Goal: Task Accomplishment & Management: Manage account settings

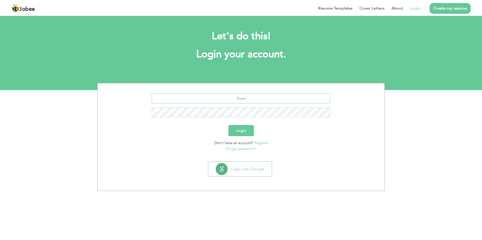
click at [222, 99] on input "text" at bounding box center [241, 98] width 179 height 10
type input "[EMAIL_ADDRESS][DOMAIN_NAME]"
click at [244, 134] on button "Login" at bounding box center [240, 130] width 25 height 11
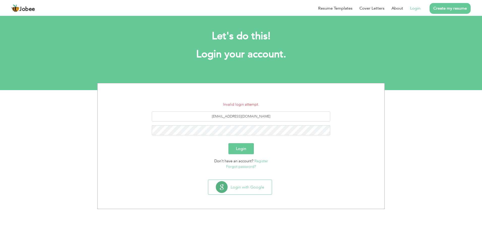
click at [236, 147] on button "Login" at bounding box center [240, 148] width 25 height 11
click at [245, 147] on button "Login" at bounding box center [240, 148] width 25 height 11
click at [246, 150] on button "Login" at bounding box center [240, 148] width 25 height 11
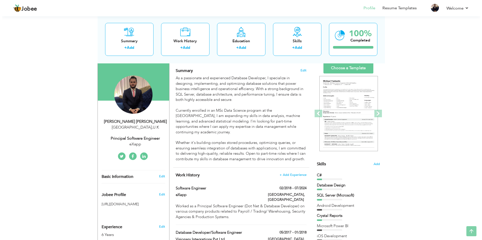
scroll to position [34, 0]
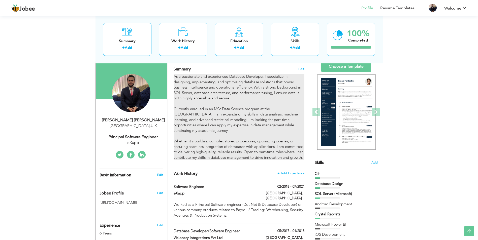
click at [217, 89] on div "As a passionate and experienced Database Developer, I specialize in designing, …" at bounding box center [239, 117] width 131 height 86
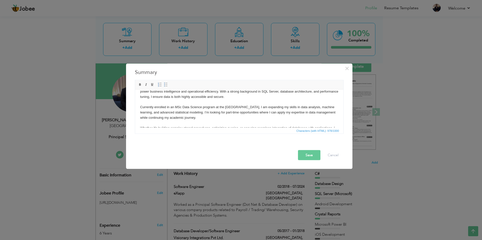
scroll to position [0, 0]
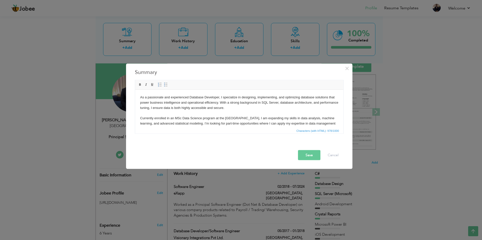
click at [206, 114] on body "As a passionate and experienced Database Developer, I specialize in designing, …" at bounding box center [239, 124] width 198 height 58
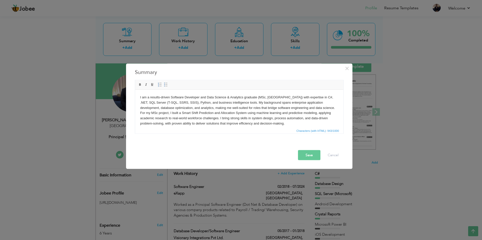
click at [311, 153] on button "Save" at bounding box center [309, 155] width 22 height 10
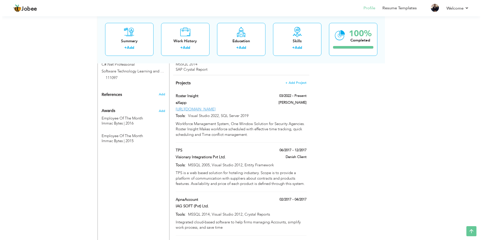
scroll to position [366, 0]
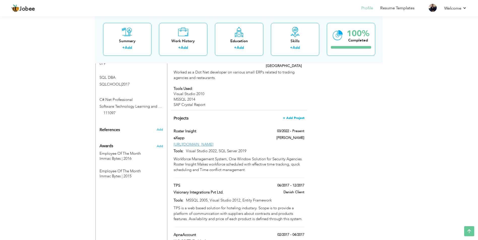
click at [297, 116] on span "+ Add Project" at bounding box center [293, 118] width 21 height 4
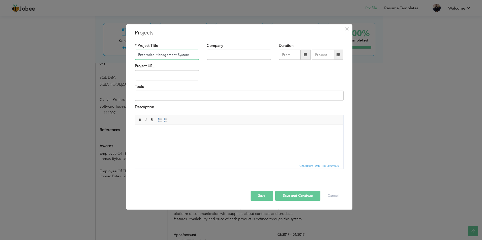
type input "Enterprise Management System"
type input "Simamm"
click at [290, 56] on input "09/2025" at bounding box center [290, 55] width 22 height 10
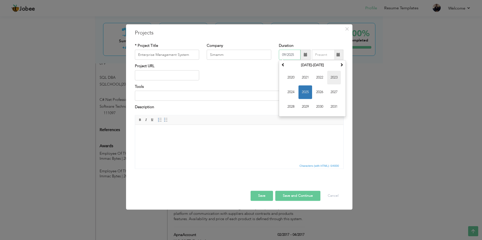
click at [334, 80] on span "2023" at bounding box center [334, 78] width 14 height 14
click at [294, 91] on span "May" at bounding box center [291, 93] width 14 height 14
type input "05/2023"
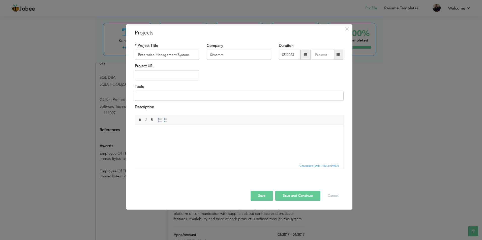
click at [339, 54] on span at bounding box center [338, 55] width 4 height 4
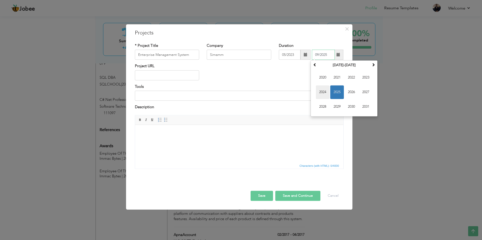
click at [325, 92] on span "2024" at bounding box center [323, 93] width 14 height 14
click at [366, 92] on span "Aug" at bounding box center [366, 93] width 14 height 14
type input "08/2024"
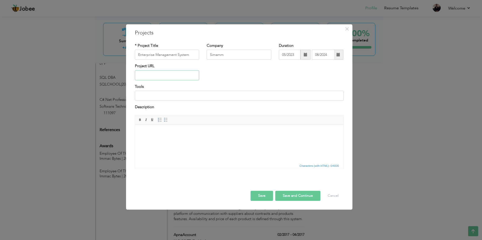
click at [156, 77] on input "text" at bounding box center [167, 75] width 65 height 10
paste input "[URL][DOMAIN_NAME]"
type input "[URL][DOMAIN_NAME]"
click at [165, 96] on input at bounding box center [239, 96] width 209 height 10
type input "Visual Studio 2022, MSSQL Server 2014, RDLC, Entity Framework, Redis Cache"
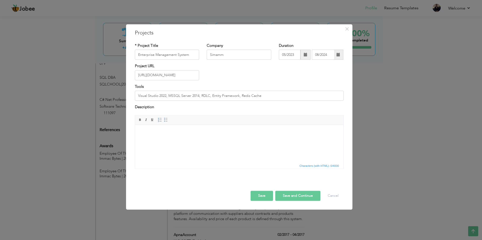
click at [215, 164] on span "Characters (with HTML): 0/4000" at bounding box center [239, 166] width 208 height 6
click at [214, 140] on html at bounding box center [239, 132] width 208 height 15
click at [197, 140] on html at bounding box center [239, 132] width 208 height 15
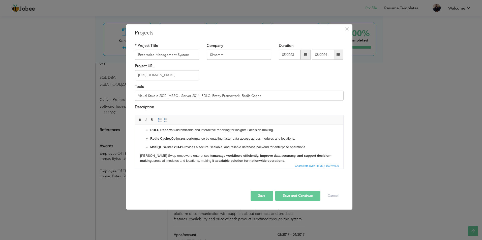
click at [265, 198] on button "Save" at bounding box center [261, 196] width 22 height 10
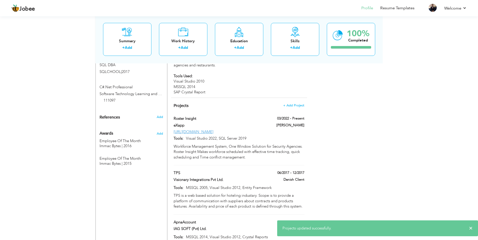
scroll to position [382, 0]
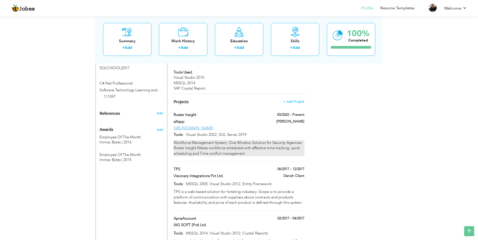
click at [289, 140] on div "Workforce Management System, One Window Solution for Security Agencies. Roster …" at bounding box center [239, 148] width 131 height 16
type input "Roster Insight"
type input "eXapp"
type input "03/2022"
type input "[URL][DOMAIN_NAME]"
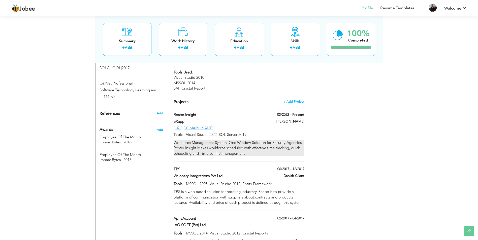
type input "Visual Studio 2022, SQL Server 2019"
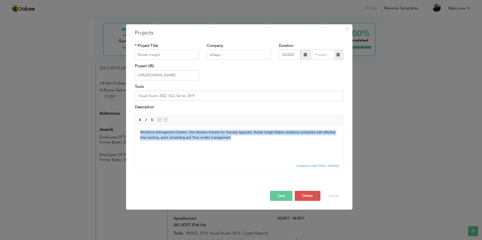
drag, startPoint x: 245, startPoint y: 141, endPoint x: 270, endPoint y: 258, distance: 119.2
click at [135, 132] on html "Workforce Management System, One Window Solution for Security Agencies. Roster …" at bounding box center [239, 135] width 208 height 21
copy body "Workforce Management System, One Window Solution for Security Agencies. Roster …"
click at [348, 30] on span "×" at bounding box center [347, 28] width 4 height 9
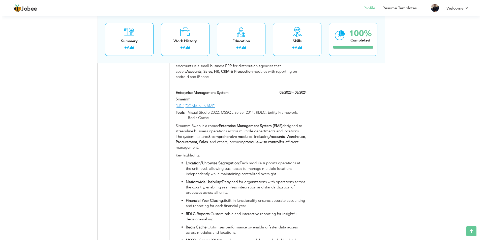
scroll to position [608, 0]
click at [303, 89] on span at bounding box center [303, 91] width 4 height 4
type input "Enterprise Management System"
type input "Simamm"
type input "05/2023"
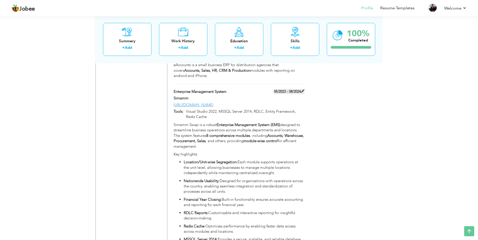
type input "08/2024"
type input "[URL][DOMAIN_NAME]"
type input "Visual Studio 2022, MSSQL Server 2014, RDLC, Entity Framework, Redis Cache"
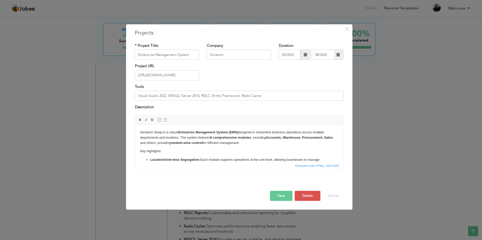
click at [223, 161] on p "Location/Unit-wise Segregation: Each module supports operations at the unit lev…" at bounding box center [239, 162] width 178 height 11
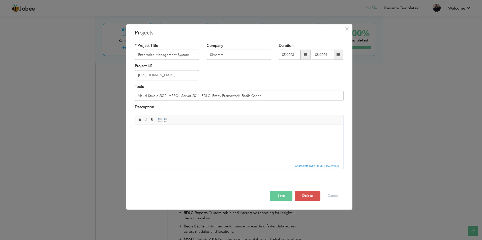
scroll to position [69, 0]
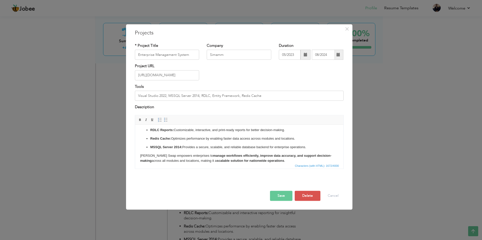
click at [280, 198] on button "Save" at bounding box center [281, 196] width 22 height 10
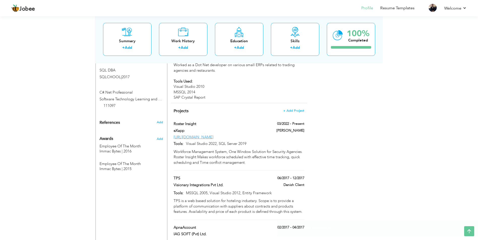
scroll to position [370, 0]
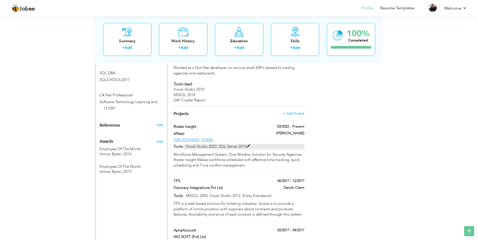
click at [248, 145] on span at bounding box center [248, 147] width 4 height 4
type input "Roster Insight"
type input "eXapp"
type input "03/2022"
type input "[URL][DOMAIN_NAME]"
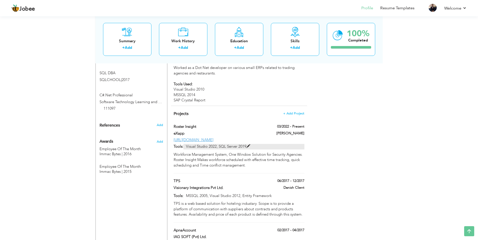
type input "Visual Studio 2022, SQL Server 2019"
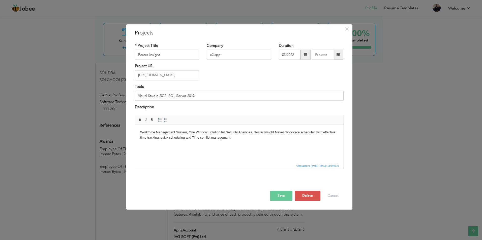
click at [252, 146] on html "Workforce Management System, One Window Solution for Security Agencies. Roster …" at bounding box center [239, 135] width 208 height 21
click at [220, 146] on html "Workforce Management System, One Window Solution for Security Agencies. Roster …" at bounding box center [239, 135] width 208 height 21
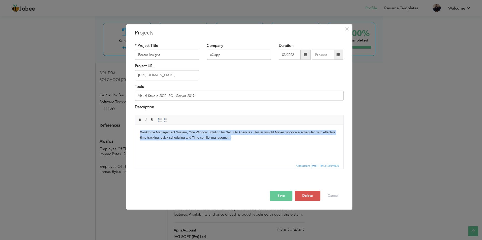
copy body "Workforce Management System, One Window Solution for Security Agencies. Roster …"
click at [346, 29] on span "×" at bounding box center [347, 28] width 4 height 9
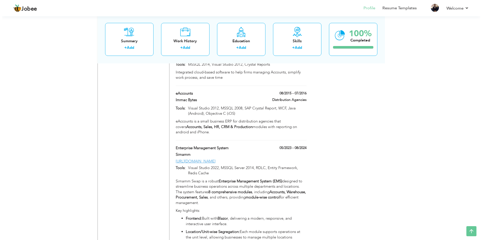
scroll to position [550, 0]
click at [303, 147] on span at bounding box center [303, 149] width 4 height 4
type input "Enterprise Management System"
type input "Simamm"
type input "05/2023"
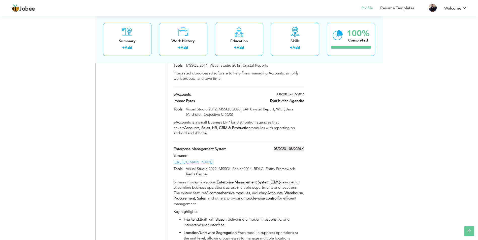
type input "08/2024"
type input "[URL][DOMAIN_NAME]"
type input "Visual Studio 2022, MSSQL Server 2014, RDLC, Entity Framework, Redis Cache"
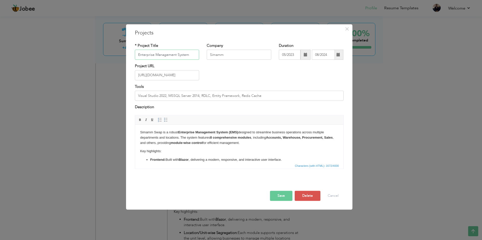
paste input "Simamm Swap –"
click at [283, 197] on button "Save" at bounding box center [281, 196] width 22 height 10
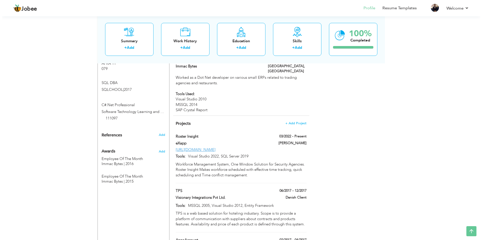
scroll to position [365, 0]
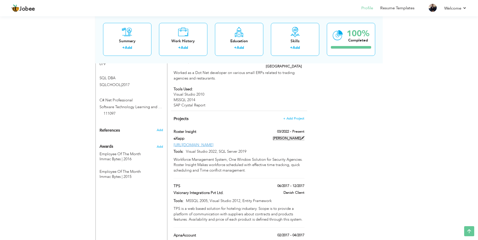
click at [302, 136] on span at bounding box center [303, 138] width 4 height 4
type input "Roster Insight"
type input "eXapp"
type input "03/2022"
type input "[URL][DOMAIN_NAME]"
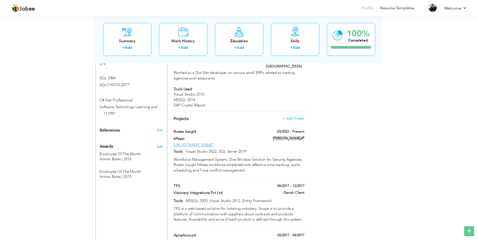
type input "Visual Studio 2022, SQL Server 2019"
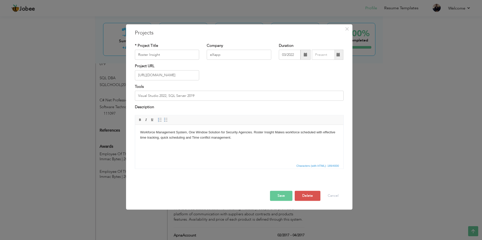
click at [258, 136] on body "Workforce Management System, One Window Solution for Security Agencies. Roster …" at bounding box center [239, 135] width 198 height 11
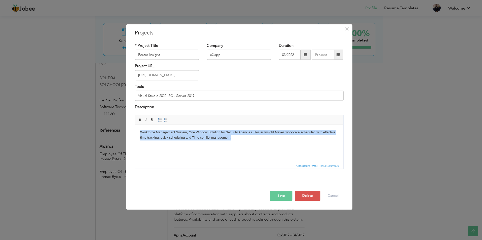
copy body "Workforce Management System, One Window Solution for Security Agencies. Roster …"
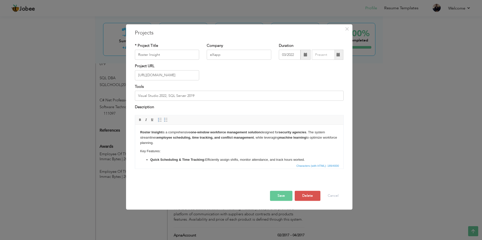
scroll to position [49, 0]
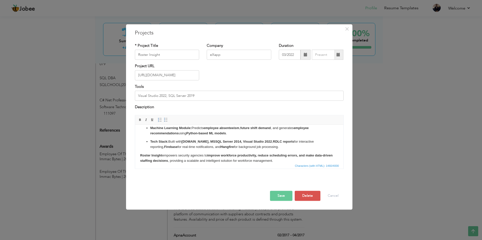
click at [229, 144] on p "Tech Stack: Built with ADO.Net, MSSQL Server 2014, Visual Studio 2022 , RDLC re…" at bounding box center [239, 144] width 178 height 11
click at [179, 56] on input "Roster Insight" at bounding box center [167, 55] width 65 height 10
type input "Roster Insight – Workforce Management System"
click at [282, 197] on button "Save" at bounding box center [281, 196] width 22 height 10
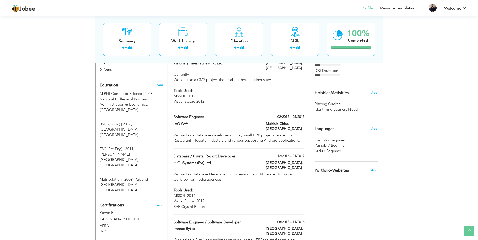
scroll to position [164, 0]
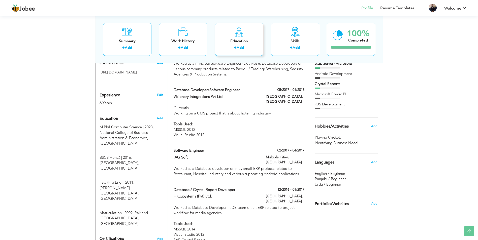
click at [244, 47] on link "Add" at bounding box center [240, 47] width 7 height 5
radio input "true"
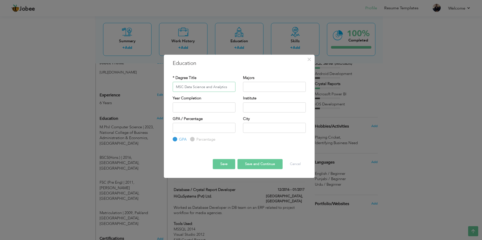
type input "MSC Data Science and Analytics"
type input "Machine Learning, Big Data"
type input "2025"
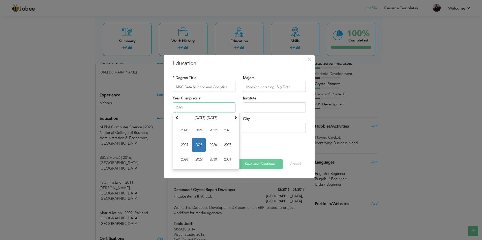
click at [183, 107] on input "2025" at bounding box center [204, 108] width 63 height 10
click at [199, 143] on span "2025" at bounding box center [199, 145] width 14 height 14
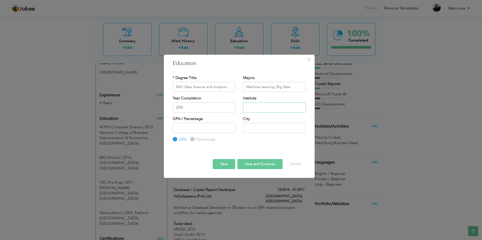
click at [257, 109] on input "text" at bounding box center [274, 108] width 63 height 10
type input "W"
type input "[GEOGRAPHIC_DATA]"
click at [257, 129] on input "text" at bounding box center [274, 128] width 63 height 10
type input "[GEOGRAPHIC_DATA]"
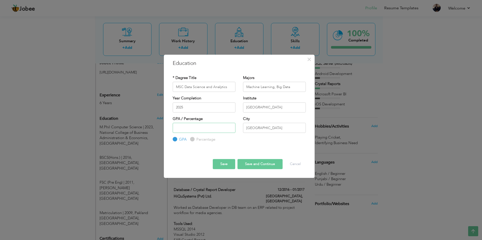
click at [206, 131] on input "number" at bounding box center [204, 128] width 63 height 10
type input "3.5"
click at [252, 164] on button "Save and Continue" at bounding box center [259, 164] width 45 height 10
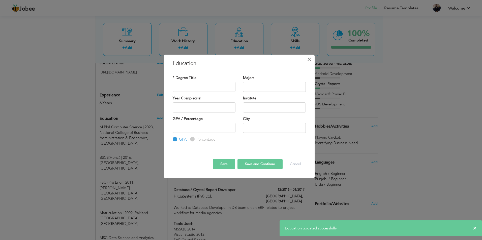
click at [309, 62] on span "×" at bounding box center [309, 59] width 4 height 9
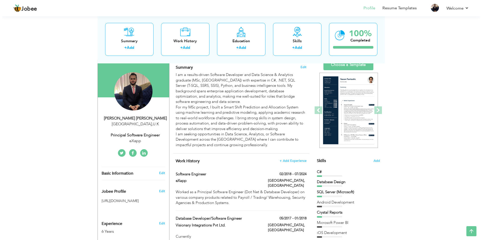
scroll to position [24, 0]
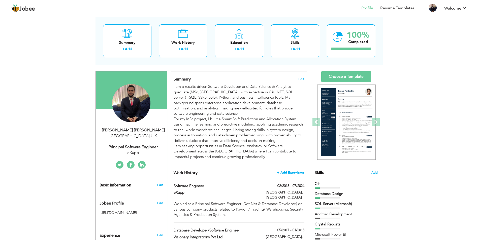
click at [288, 173] on span "+ Add Experience" at bounding box center [290, 173] width 27 height 4
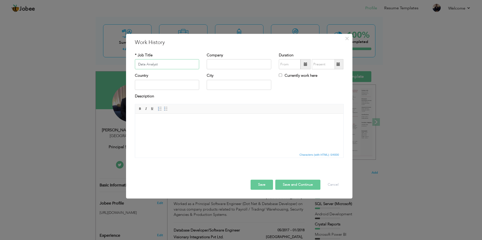
type input "Data Analyst"
type input "UK Professional Guarding Limited"
type input "[GEOGRAPHIC_DATA]"
click at [288, 65] on input "09/2025" at bounding box center [290, 64] width 22 height 10
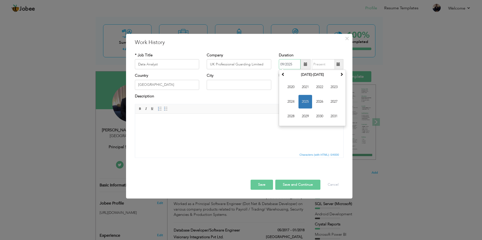
click at [303, 101] on span "2025" at bounding box center [305, 102] width 14 height 14
click at [286, 76] on th "2025" at bounding box center [312, 75] width 52 height 8
click at [296, 102] on span "2024" at bounding box center [291, 102] width 14 height 14
click at [293, 118] on span "Sep" at bounding box center [291, 117] width 14 height 14
type input "09/2024"
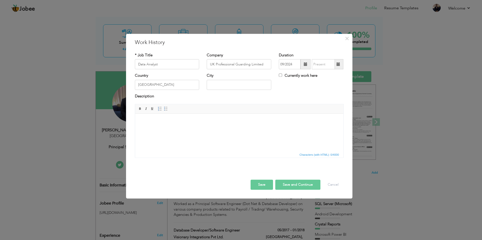
click at [338, 64] on span at bounding box center [338, 64] width 4 height 4
type input "09/2025"
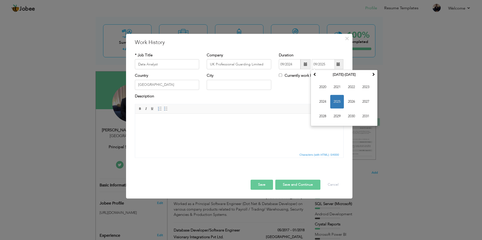
click at [277, 99] on div "Description" at bounding box center [239, 97] width 209 height 7
click at [326, 63] on input "09/2025" at bounding box center [323, 64] width 23 height 10
click at [266, 97] on div "Description" at bounding box center [239, 97] width 209 height 7
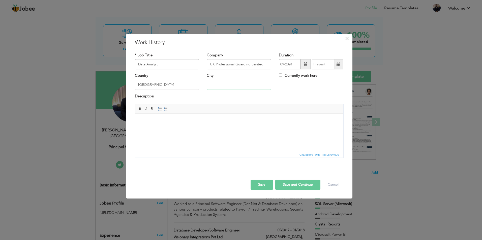
click at [221, 86] on input "text" at bounding box center [239, 85] width 65 height 10
paste input "Aylesbury, UK"
paste input "England, United Kingdom"
type input "[GEOGRAPHIC_DATA], [GEOGRAPHIC_DATA], [GEOGRAPHIC_DATA]"
click at [212, 123] on body at bounding box center [239, 121] width 198 height 5
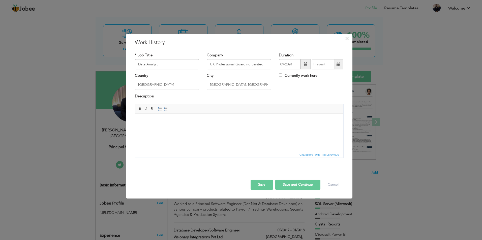
scroll to position [12, 0]
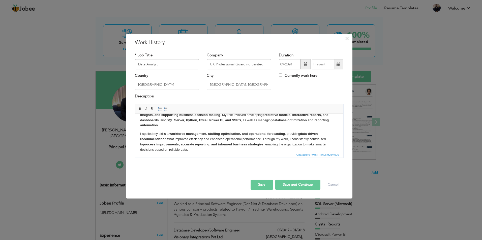
click at [172, 128] on p "I worked as a Data Analyst at [Organization Name], where I was responsible for …" at bounding box center [239, 117] width 198 height 21
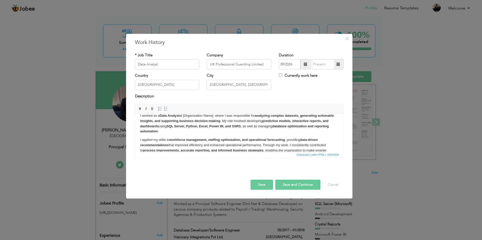
click at [185, 115] on p "I worked as a Data Analyst at [Organization Name], where I was responsible for …" at bounding box center [239, 123] width 198 height 21
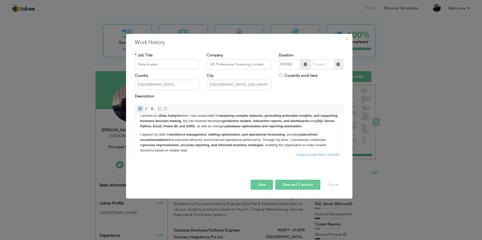
click at [291, 187] on button "Save and Continue" at bounding box center [297, 185] width 45 height 10
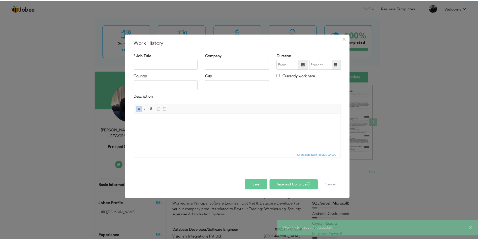
scroll to position [0, 0]
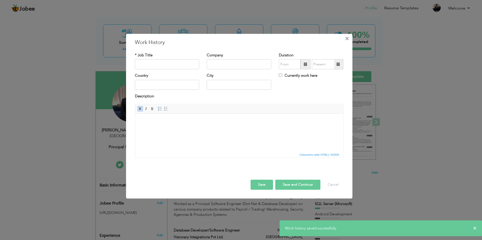
click at [347, 38] on span "×" at bounding box center [347, 38] width 4 height 9
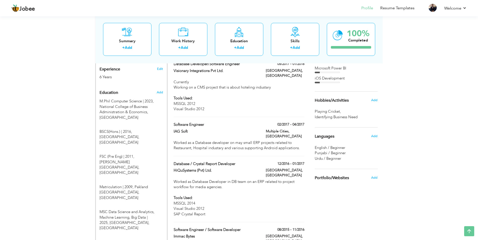
scroll to position [203, 0]
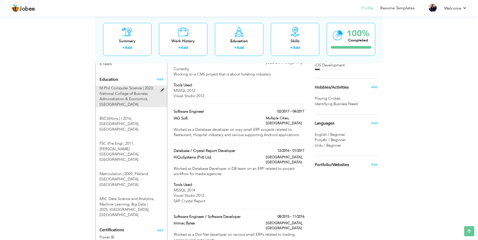
drag, startPoint x: 126, startPoint y: 183, endPoint x: 131, endPoint y: 99, distance: 83.8
click at [131, 99] on div "Education Add M.Phil Computer Science | 2023, National College of Business Admi…" at bounding box center [132, 147] width 64 height 144
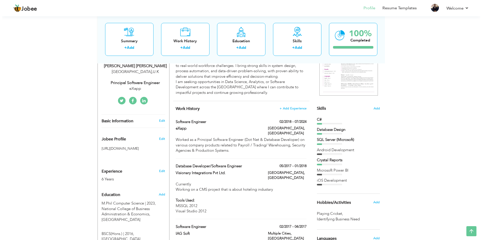
scroll to position [74, 0]
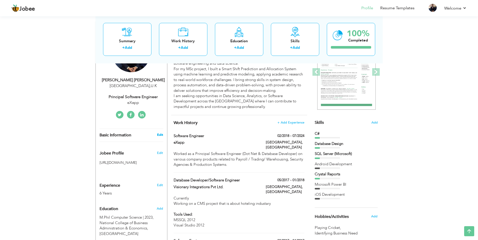
click at [161, 134] on link "Edit" at bounding box center [160, 135] width 6 height 5
type input "[PERSON_NAME]"
type input "Akram"
type input "[PHONE_NUMBER]"
select select "number:225"
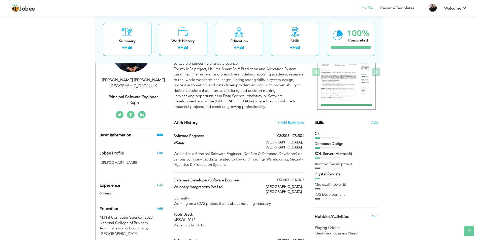
type input "[GEOGRAPHIC_DATA]"
select select "number:8"
type input "eXapp"
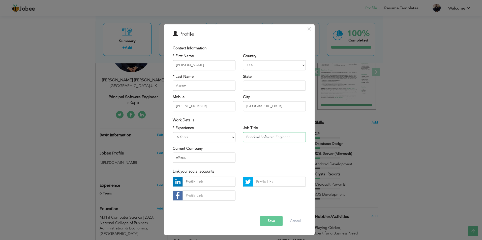
click at [247, 138] on input "Principal Software Engineer" at bounding box center [274, 137] width 63 height 10
type input "Data Analyst / Principal Software Engineer"
click at [205, 182] on input "text" at bounding box center [208, 182] width 53 height 10
click at [209, 182] on input "text" at bounding box center [208, 182] width 53 height 10
paste input "https://www.linkedin.com/in/ahsan-exapp/"
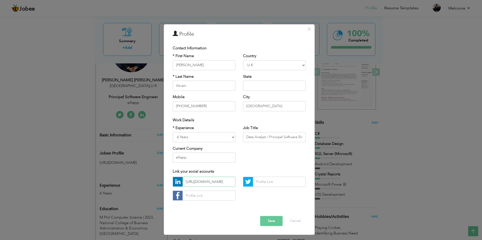
scroll to position [0, 20]
type input "https://www.linkedin.com/in/ahsan-exapp/"
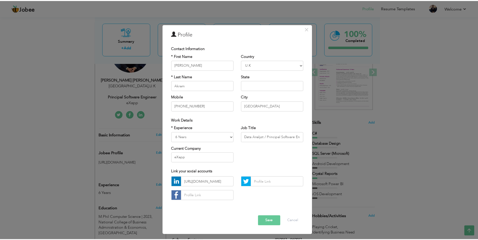
scroll to position [0, 0]
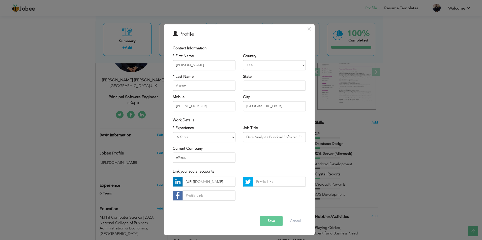
click at [220, 214] on div "Error" at bounding box center [239, 213] width 141 height 8
click at [275, 220] on button "Save" at bounding box center [271, 221] width 22 height 10
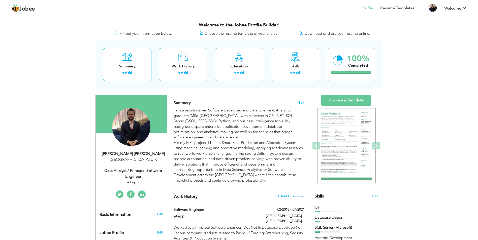
scroll to position [13, 0]
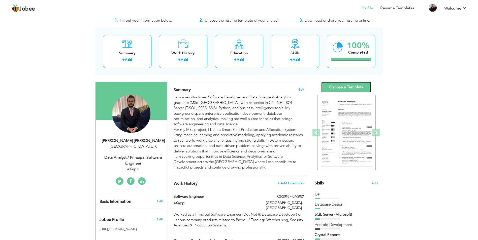
click at [358, 86] on link "Choose a Template" at bounding box center [346, 87] width 50 height 11
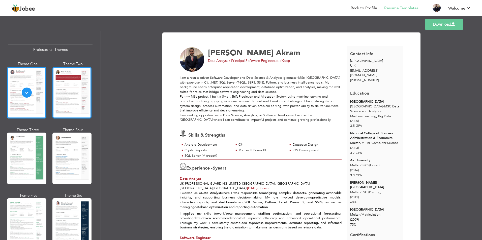
click at [72, 95] on div at bounding box center [71, 93] width 39 height 52
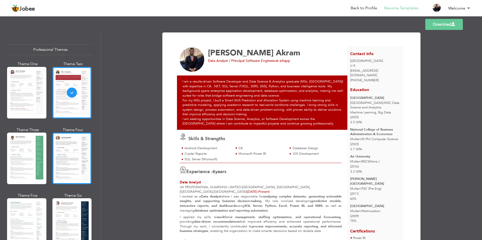
click at [77, 159] on div at bounding box center [71, 159] width 39 height 52
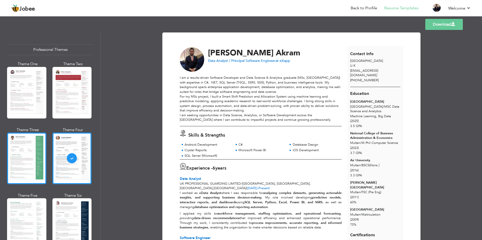
click at [30, 156] on div at bounding box center [26, 159] width 39 height 52
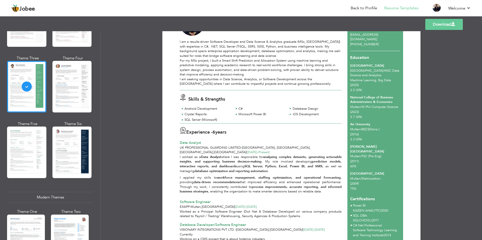
scroll to position [73, 0]
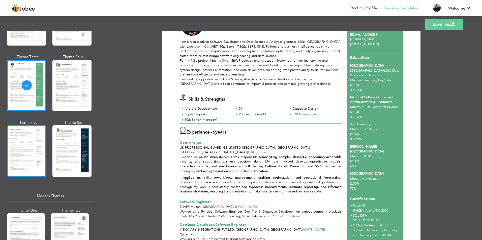
click at [23, 137] on div at bounding box center [26, 151] width 39 height 52
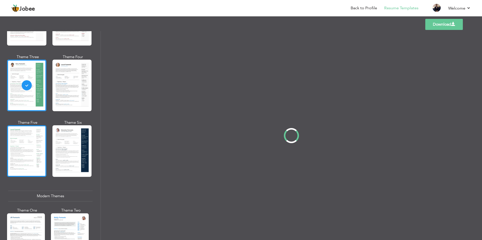
scroll to position [0, 0]
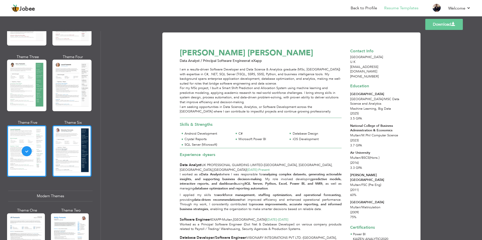
click at [70, 141] on div at bounding box center [71, 151] width 39 height 52
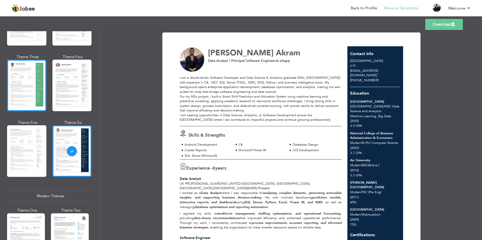
click at [39, 97] on div at bounding box center [26, 86] width 39 height 52
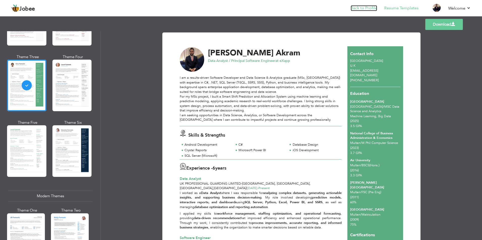
click at [363, 9] on link "Back to Profile" at bounding box center [364, 8] width 26 height 6
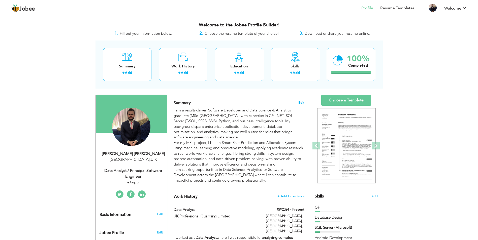
click at [134, 171] on div "Data Analyst / Principal Software Engineer" at bounding box center [134, 174] width 68 height 12
type input "[PERSON_NAME]"
type input "Akram"
type input "[PHONE_NUMBER]"
select select "number:225"
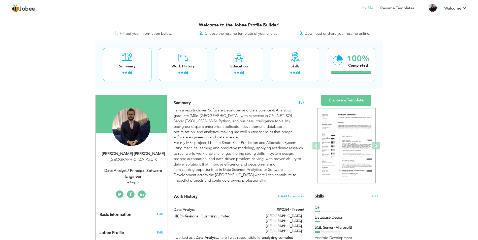
type input "[GEOGRAPHIC_DATA]"
select select "number:8"
type input "eXapp"
type input "Data Analyst / Principal Software Engineer"
type input "https://www.linkedin.com/in/ahsan-exapp/"
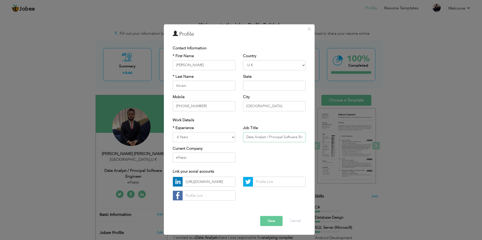
click at [280, 137] on input "Data Analyst / Principal Software Engineer" at bounding box center [274, 137] width 63 height 10
click at [192, 161] on input "eXapp" at bounding box center [204, 158] width 63 height 10
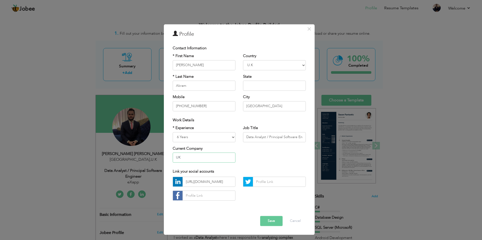
type input "UK Professional Guarding Limited"
select select "number:82"
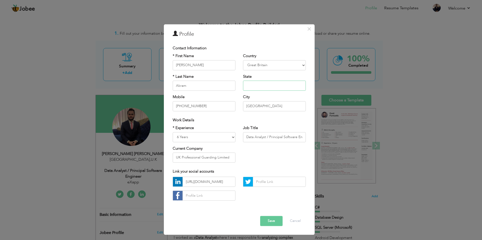
click at [253, 86] on input "text" at bounding box center [274, 86] width 63 height 10
type input "[GEOGRAPHIC_DATA]"
click at [272, 221] on button "Save" at bounding box center [271, 221] width 22 height 10
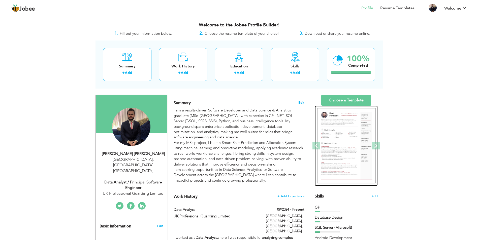
click at [343, 134] on img at bounding box center [346, 146] width 58 height 76
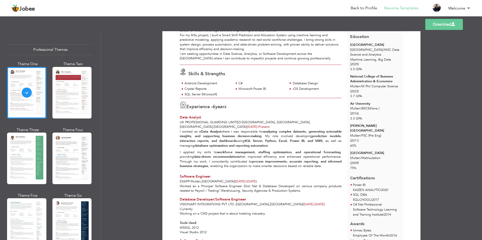
scroll to position [60, 0]
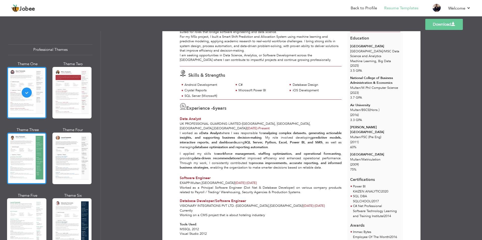
click at [35, 151] on div at bounding box center [26, 159] width 39 height 52
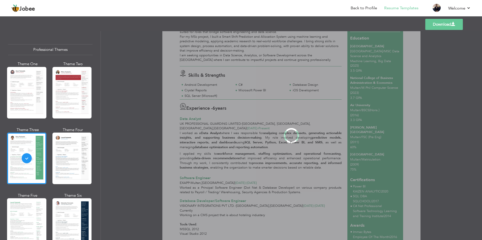
scroll to position [0, 0]
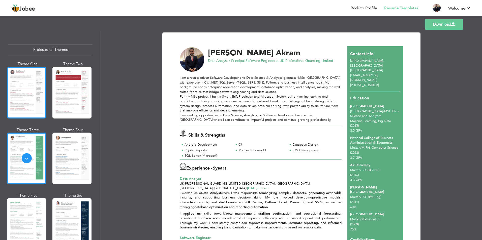
click at [24, 96] on div at bounding box center [26, 93] width 39 height 52
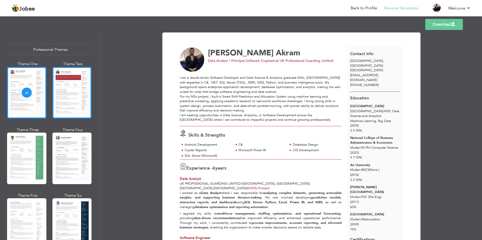
click at [63, 87] on div at bounding box center [71, 93] width 39 height 52
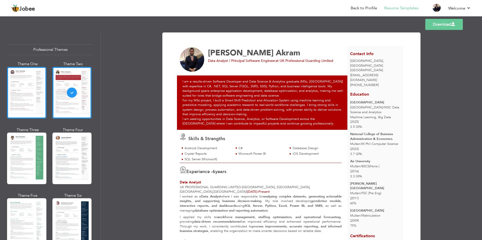
click at [34, 104] on div at bounding box center [26, 93] width 39 height 52
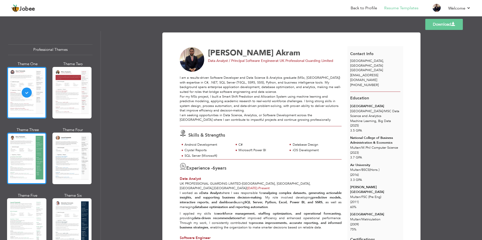
click at [27, 162] on div at bounding box center [26, 159] width 39 height 52
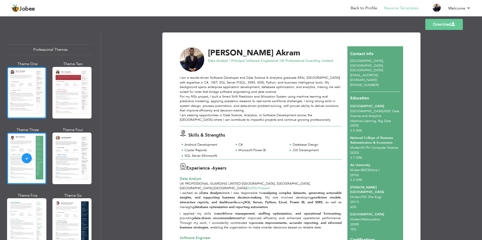
click at [20, 102] on div at bounding box center [26, 93] width 39 height 52
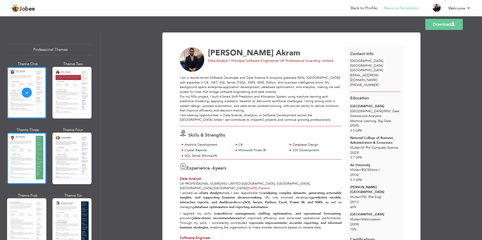
click at [20, 145] on div at bounding box center [26, 159] width 39 height 52
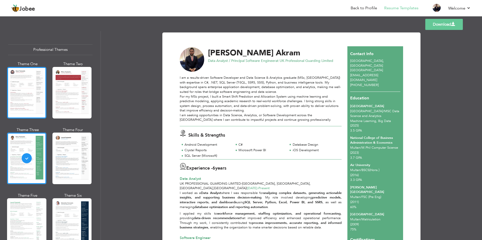
click at [35, 100] on div at bounding box center [26, 93] width 39 height 52
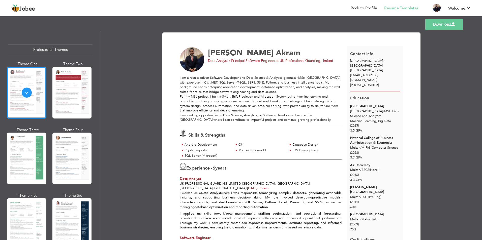
click at [436, 28] on link "Download" at bounding box center [444, 24] width 38 height 11
